Goal: Check status: Verify the current state of an ongoing process or item

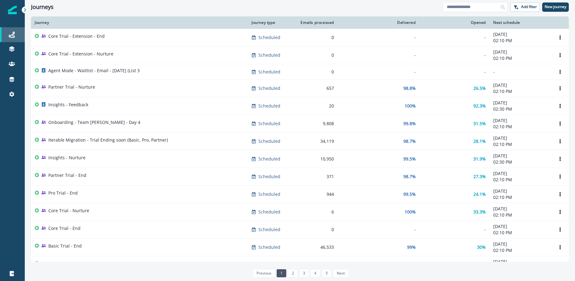
click at [16, 35] on div "Journeys" at bounding box center [12, 34] width 20 height 7
click at [482, 9] on input at bounding box center [475, 7] width 65 height 10
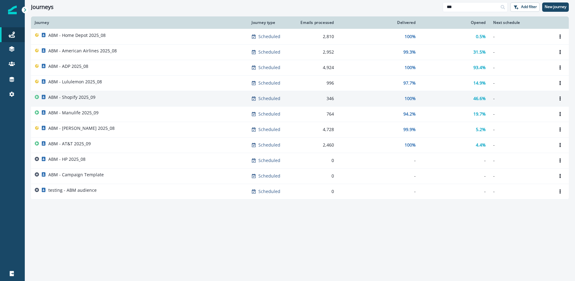
type input "***"
click at [77, 96] on p "ABM - Shopify 2025_09" at bounding box center [71, 97] width 47 height 6
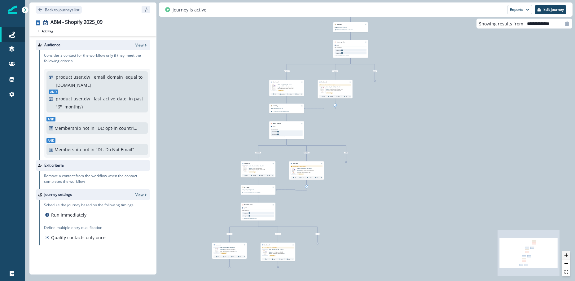
click at [568, 254] on icon "zoom in" at bounding box center [567, 256] width 4 height 4
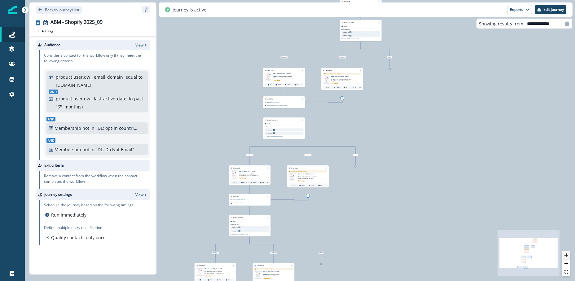
click at [568, 254] on icon "zoom in" at bounding box center [567, 256] width 4 height 4
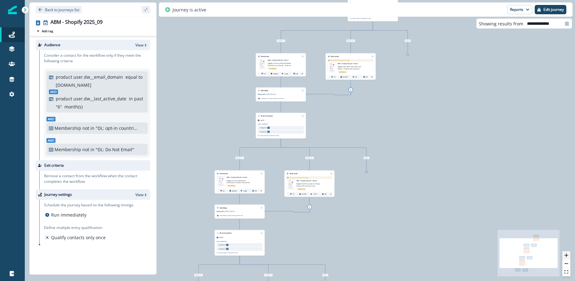
click at [568, 254] on icon "zoom in" at bounding box center [567, 256] width 4 height 4
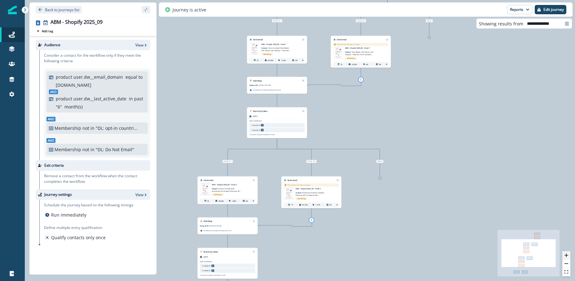
click at [568, 254] on icon "zoom in" at bounding box center [567, 256] width 4 height 4
